Goal: Find specific page/section: Find specific page/section

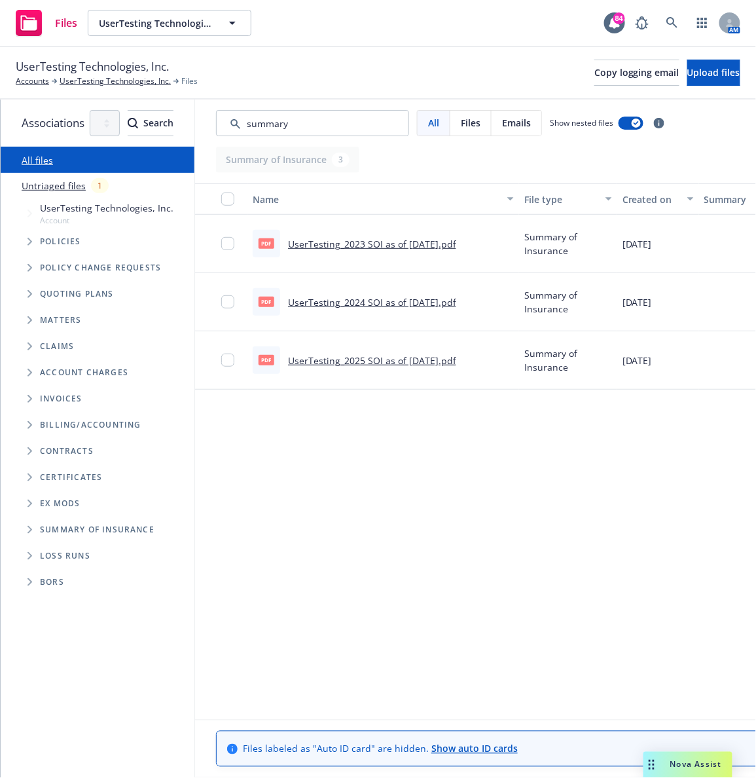
click at [448, 26] on div "Files UserTesting Technologies, Inc. UserTesting Technologies, Inc. 84 AM" at bounding box center [378, 23] width 756 height 47
